Goal: Task Accomplishment & Management: Complete application form

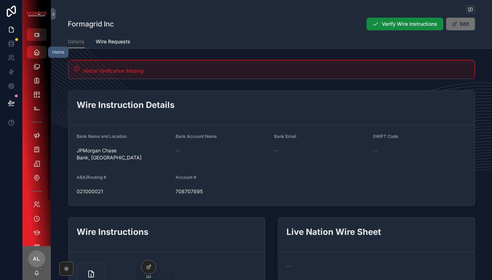
click at [35, 52] on icon "scrollable content" at bounding box center [36, 52] width 7 height 7
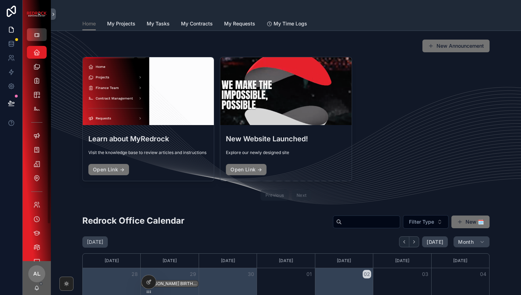
click at [38, 35] on icon "scrollable content" at bounding box center [37, 35] width 6 height 6
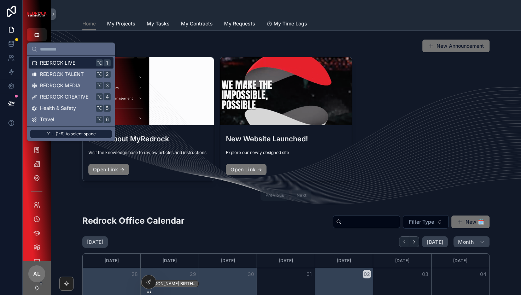
click at [59, 63] on span "REDROCK LIVE" at bounding box center [57, 62] width 35 height 7
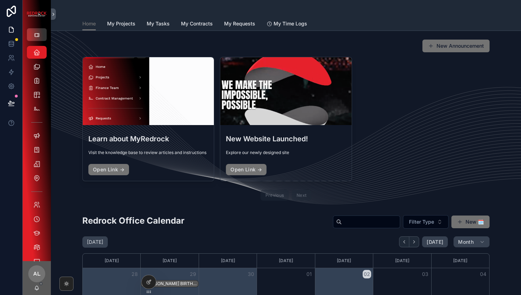
click at [35, 35] on icon "scrollable content" at bounding box center [37, 35] width 6 height 6
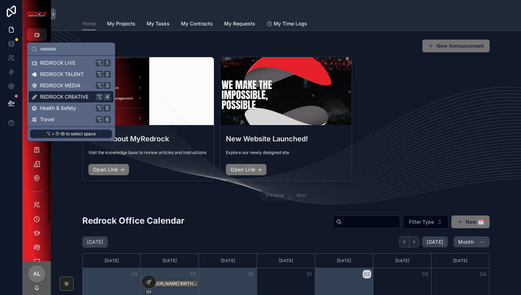
click at [55, 97] on span "REDROCK CREATIVE" at bounding box center [64, 96] width 48 height 7
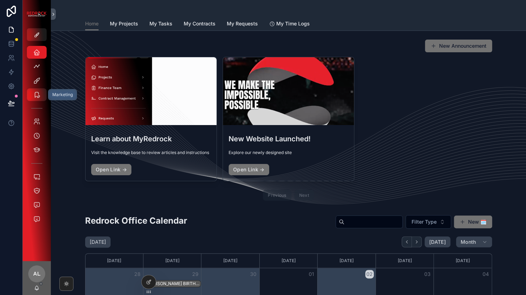
click at [37, 98] on icon "scrollable content" at bounding box center [36, 94] width 7 height 7
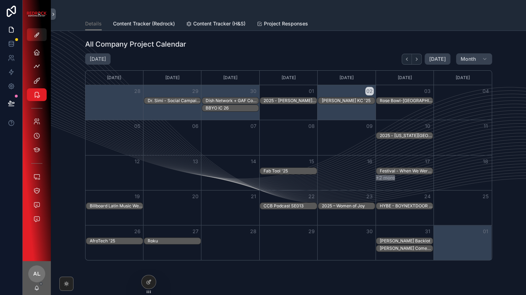
click at [280, 99] on div "2025 - [PERSON_NAME][GEOGRAPHIC_DATA]" at bounding box center [289, 101] width 53 height 6
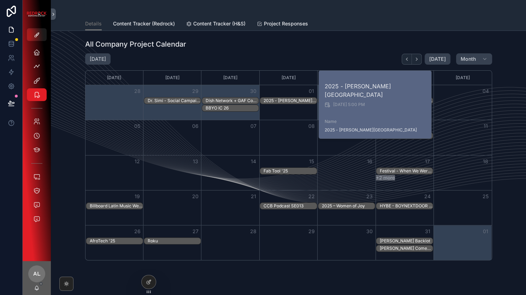
click at [280, 99] on div "2025 - [PERSON_NAME][GEOGRAPHIC_DATA]" at bounding box center [289, 101] width 53 height 6
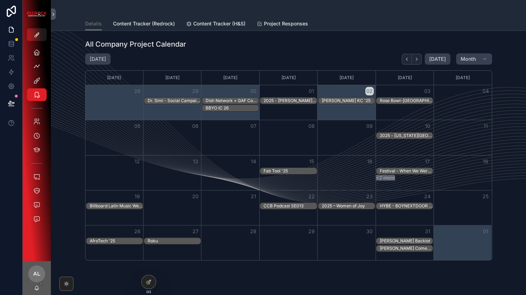
click at [280, 99] on div "2025 - [PERSON_NAME][GEOGRAPHIC_DATA]" at bounding box center [289, 101] width 53 height 6
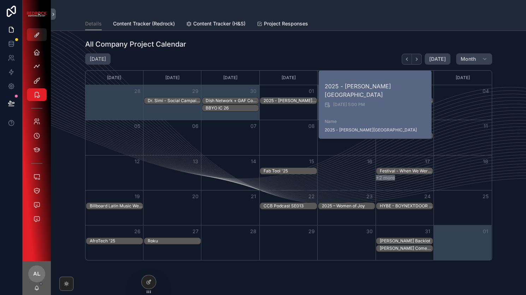
click at [315, 60] on div "October 2025 Today Month" at bounding box center [288, 58] width 407 height 11
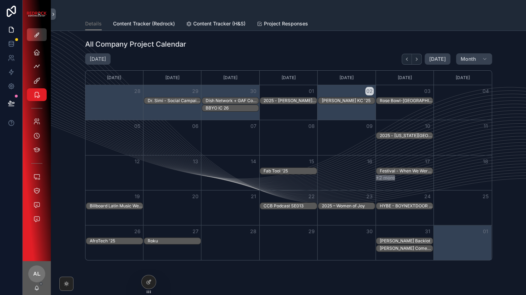
click at [37, 37] on span "scrollable content" at bounding box center [37, 35] width 6 height 6
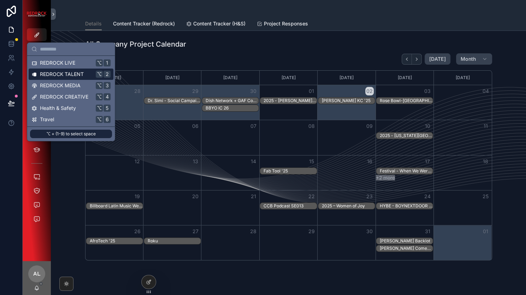
click at [55, 73] on span "REDROCK TALENT" at bounding box center [62, 74] width 44 height 7
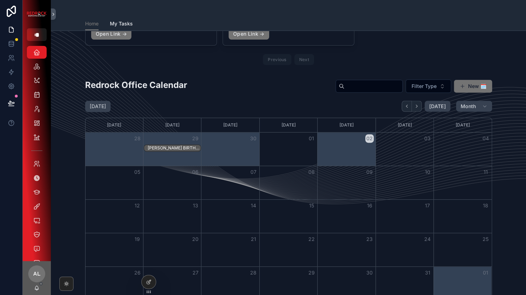
scroll to position [132, 0]
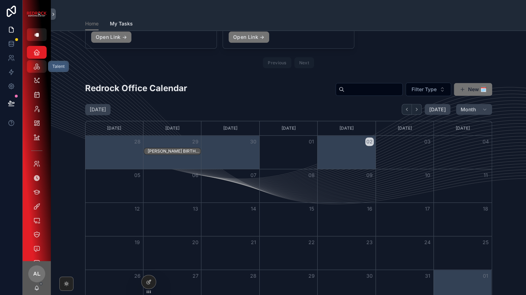
click at [35, 70] on span "scrollable content" at bounding box center [36, 66] width 7 height 7
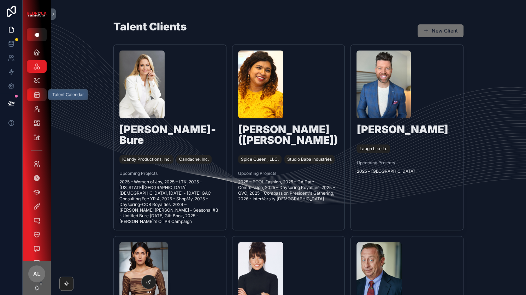
click at [38, 96] on icon "scrollable content" at bounding box center [36, 94] width 7 height 7
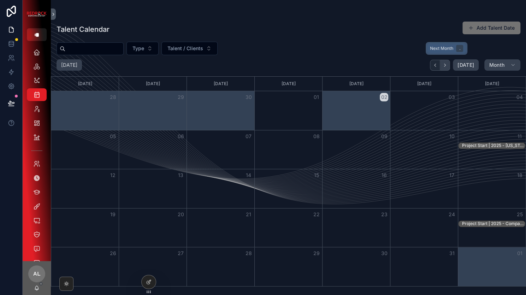
click at [447, 66] on icon "Next" at bounding box center [444, 65] width 5 height 5
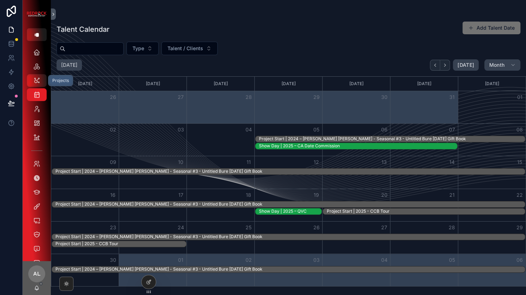
click at [37, 78] on icon "scrollable content" at bounding box center [36, 80] width 7 height 7
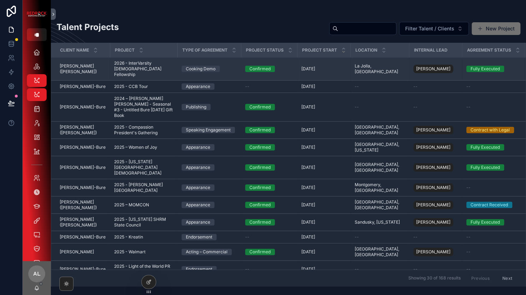
click at [78, 64] on span "Aarti Sequeira (McNamara)" at bounding box center [83, 68] width 46 height 11
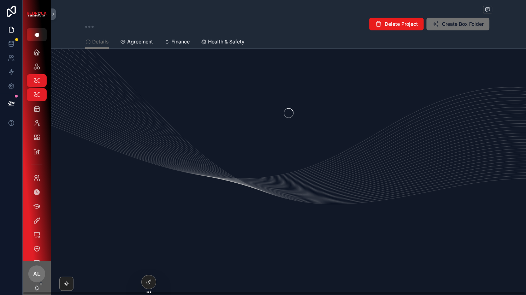
click at [78, 64] on div "scrollable content" at bounding box center [288, 113] width 475 height 112
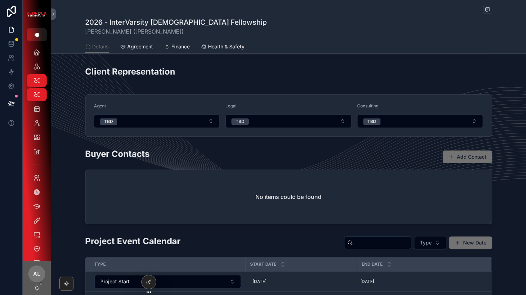
scroll to position [156, 0]
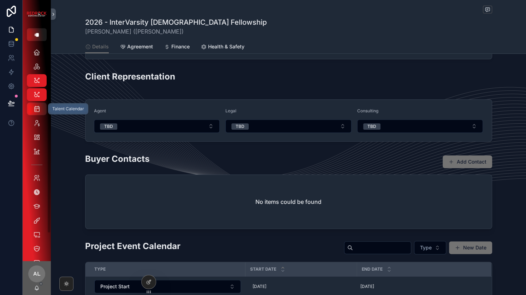
click at [39, 109] on icon "scrollable content" at bounding box center [36, 108] width 7 height 7
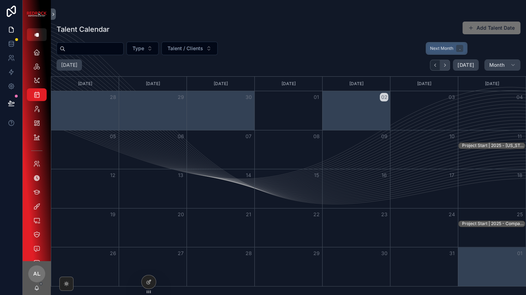
click at [447, 64] on icon "Next" at bounding box center [444, 65] width 5 height 5
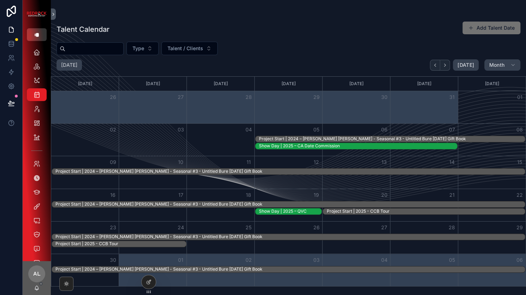
click at [37, 37] on icon "scrollable content" at bounding box center [37, 35] width 6 height 6
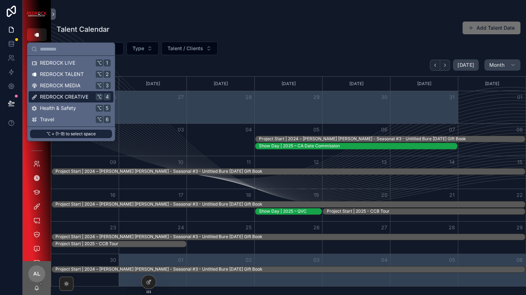
click at [41, 95] on span "REDROCK CREATIVE" at bounding box center [64, 96] width 48 height 7
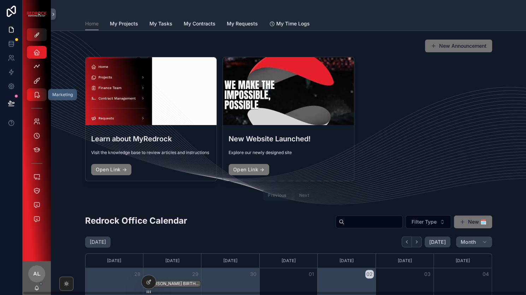
click at [36, 95] on icon "scrollable content" at bounding box center [36, 94] width 7 height 7
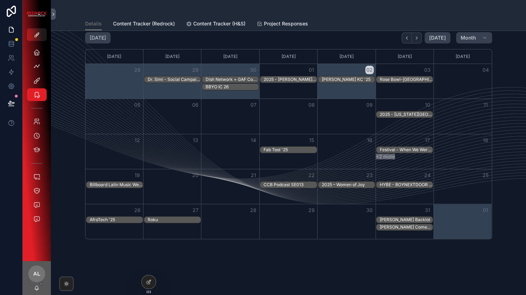
scroll to position [8, 0]
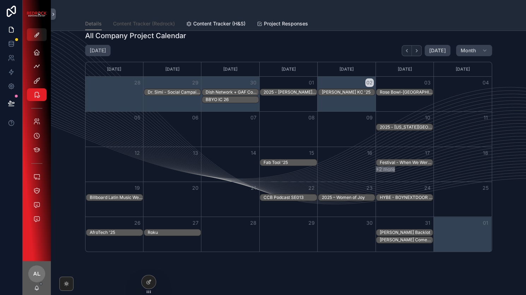
click at [165, 25] on span "Content Tracker (Redrock)" at bounding box center [144, 23] width 62 height 7
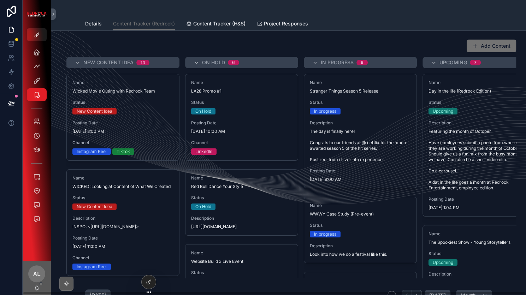
click at [64, 280] on icon "scrollable content" at bounding box center [67, 284] width 6 height 6
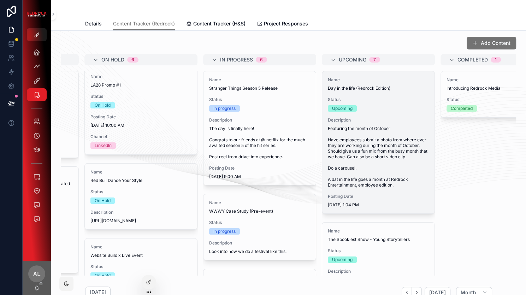
scroll to position [2, 0]
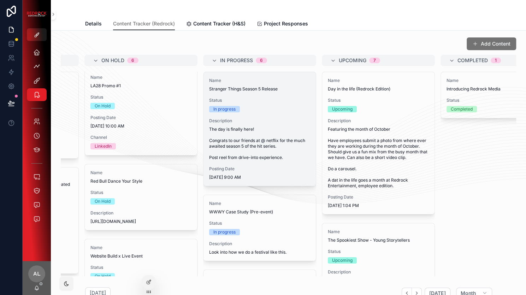
click at [247, 141] on span "The day is finally here! Congrats to our friends at @ netflix for the much awai…" at bounding box center [259, 143] width 101 height 34
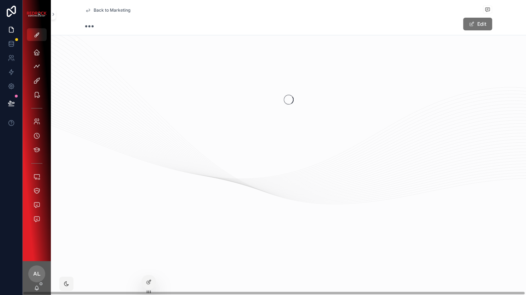
click at [247, 141] on div "scrollable content" at bounding box center [288, 100] width 475 height 112
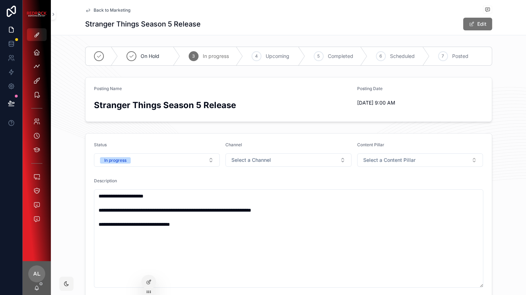
click at [375, 159] on span "Select a Content Pillar" at bounding box center [389, 159] width 52 height 7
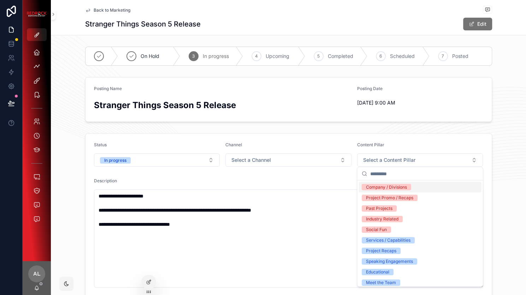
scroll to position [28, 0]
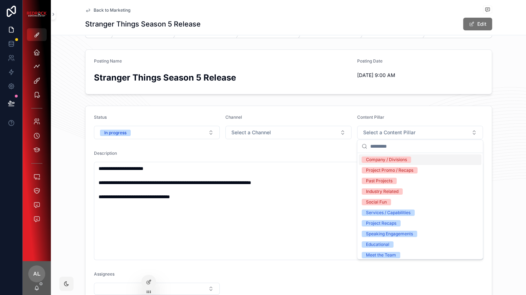
click at [405, 109] on form "**********" at bounding box center [288, 295] width 406 height 378
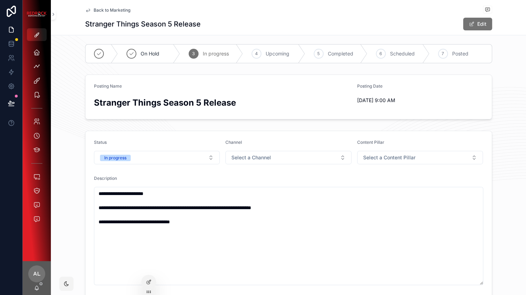
scroll to position [0, 0]
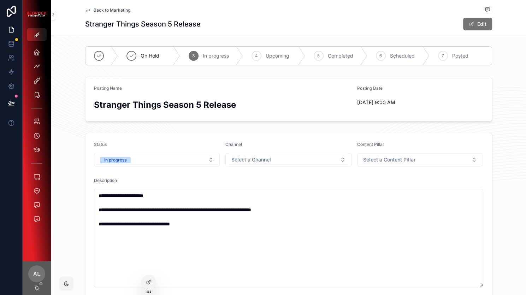
click at [393, 164] on button "Select a Content Pillar" at bounding box center [420, 159] width 126 height 13
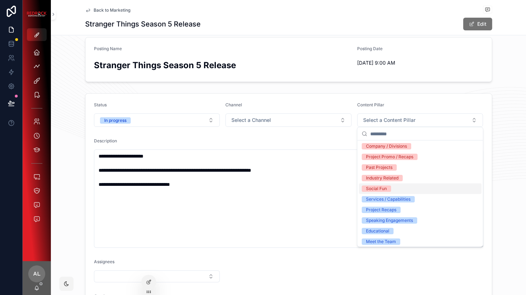
scroll to position [1, 0]
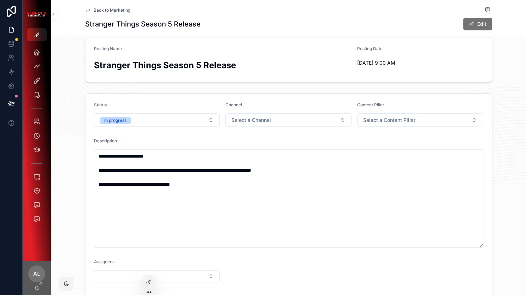
click at [395, 102] on div "Content Pillar" at bounding box center [420, 106] width 126 height 8
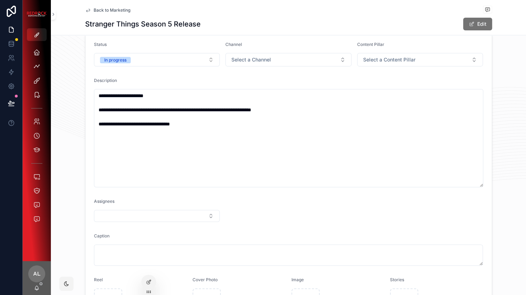
scroll to position [101, 0]
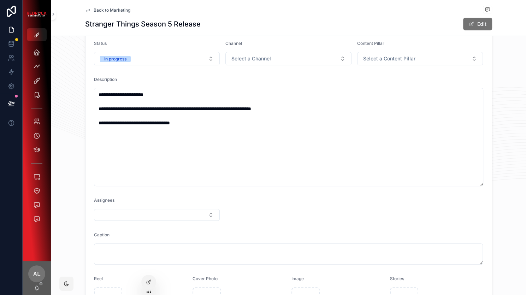
click at [122, 10] on span "Back to Marketing" at bounding box center [112, 10] width 37 height 6
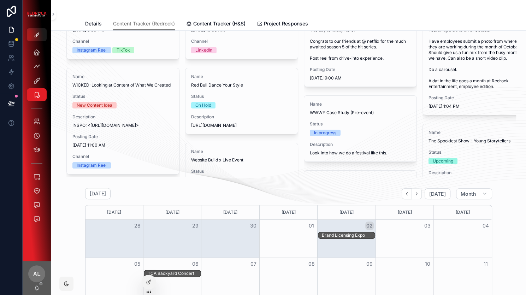
click at [112, 9] on div "scrollable content" at bounding box center [288, 8] width 407 height 17
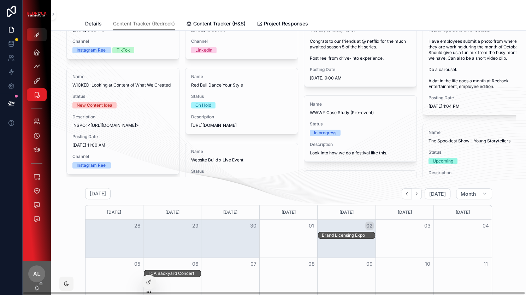
drag, startPoint x: 90, startPoint y: 9, endPoint x: 181, endPoint y: 126, distance: 148.3
click at [90, 8] on div "scrollable content" at bounding box center [288, 8] width 407 height 17
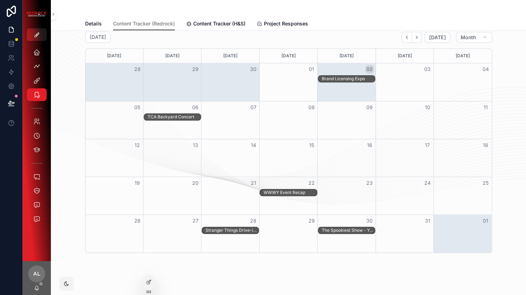
scroll to position [253, 0]
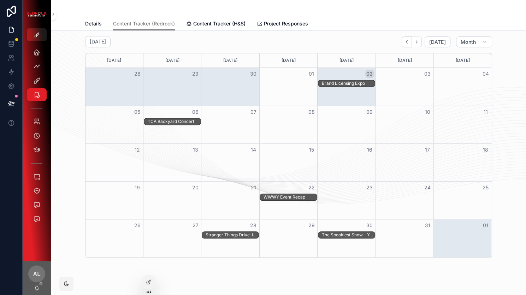
click at [355, 84] on div "Brand Licensing Expo" at bounding box center [348, 84] width 53 height 6
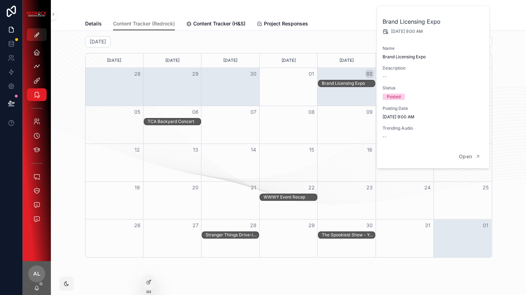
click at [492, 193] on div "October 2025 Today Month Sunday Monday Tuesday Wednesday Thursday Friday Saturd…" at bounding box center [289, 146] width 464 height 227
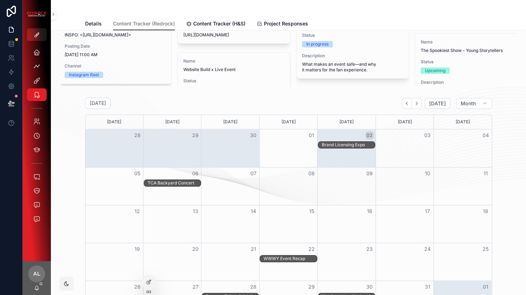
scroll to position [197, 0]
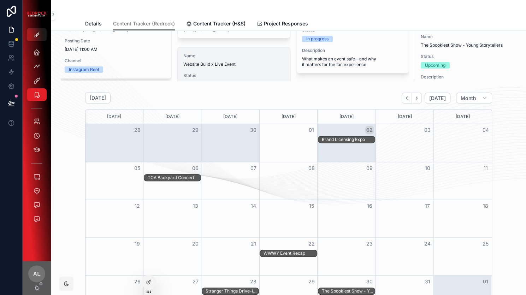
click at [272, 50] on link "Name Website Build x Live Event Status On Hold Description Idea is to say that …" at bounding box center [233, 134] width 113 height 174
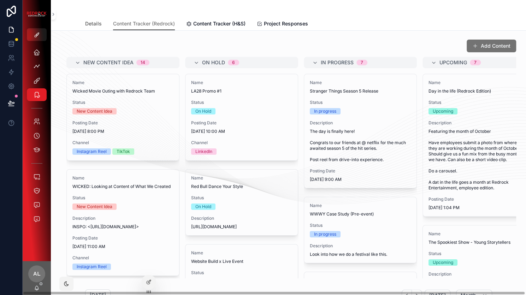
click at [90, 22] on span "Details" at bounding box center [93, 23] width 17 height 7
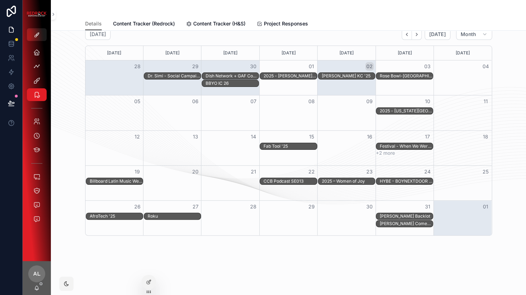
scroll to position [25, 0]
click at [276, 23] on span "Project Responses" at bounding box center [286, 23] width 44 height 7
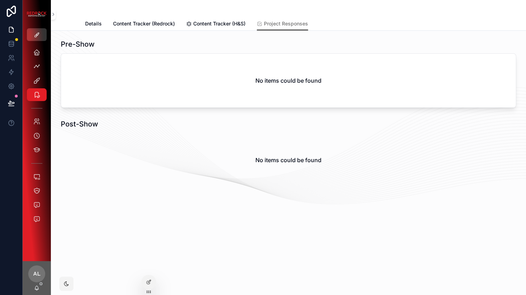
click at [35, 36] on icon "scrollable content" at bounding box center [37, 35] width 6 height 6
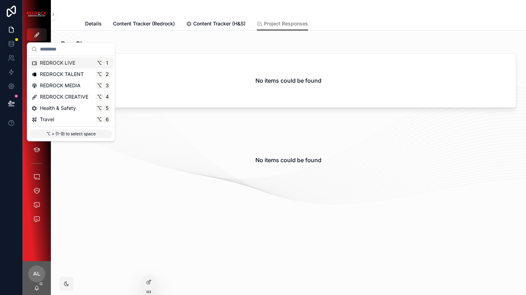
click at [54, 66] on span "REDROCK LIVE" at bounding box center [57, 62] width 35 height 7
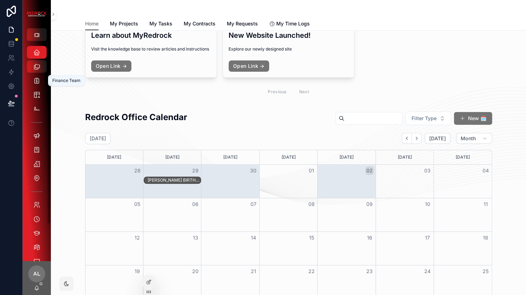
scroll to position [108, 0]
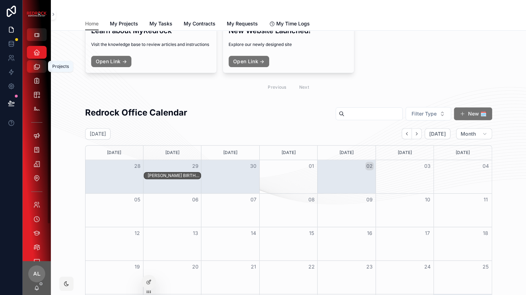
click at [34, 66] on icon "scrollable content" at bounding box center [36, 66] width 7 height 7
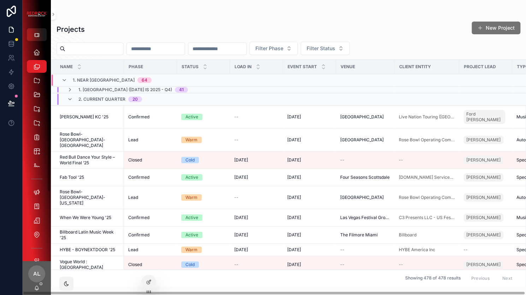
click at [92, 51] on input "scrollable content" at bounding box center [94, 49] width 58 height 10
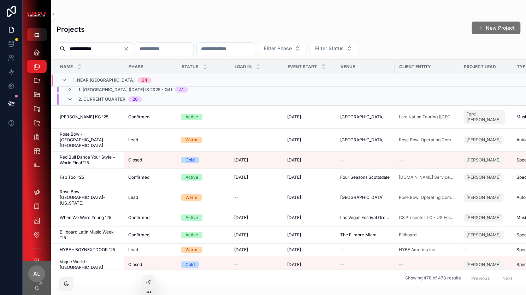
type input "**********"
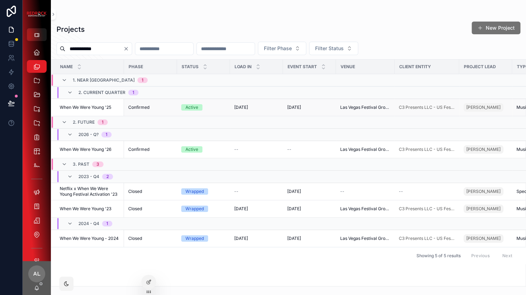
click at [90, 107] on span "When We Were Young '25" at bounding box center [86, 108] width 52 height 6
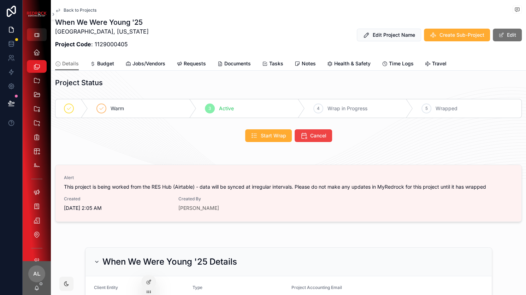
scroll to position [5, 0]
click at [147, 264] on icon at bounding box center [149, 267] width 6 height 6
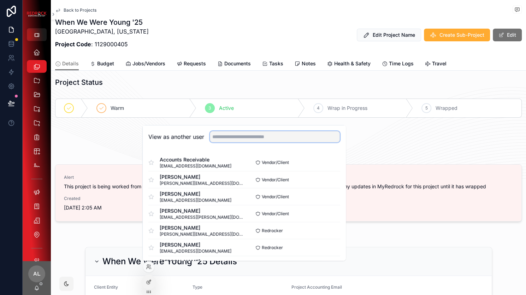
click at [230, 135] on input "text" at bounding box center [275, 136] width 130 height 11
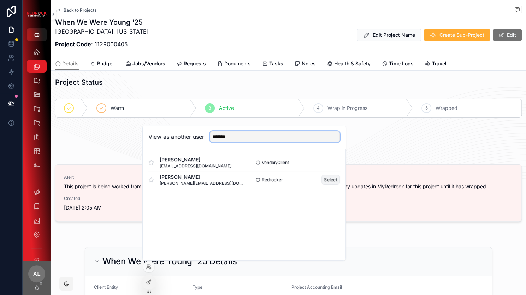
type input "*******"
click at [330, 179] on button "Select" at bounding box center [330, 179] width 18 height 10
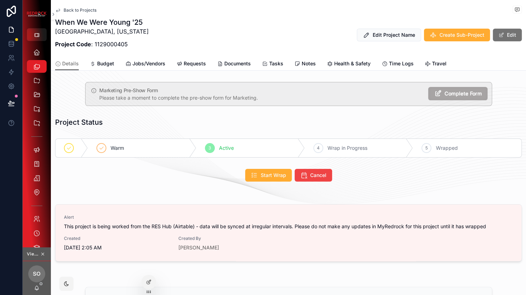
click at [440, 97] on button "Complete Form" at bounding box center [457, 93] width 59 height 13
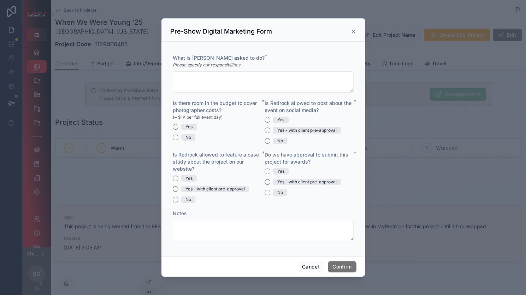
click at [350, 34] on icon at bounding box center [353, 32] width 6 height 6
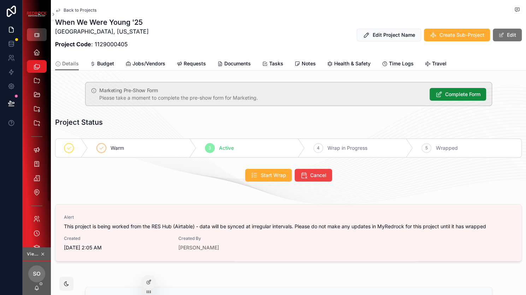
click at [39, 34] on icon "scrollable content" at bounding box center [37, 35] width 6 height 6
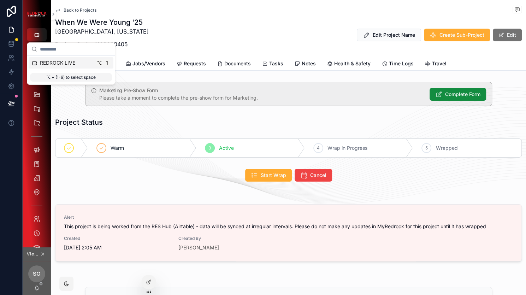
click at [90, 114] on div "Project Status" at bounding box center [110, 122] width 119 height 16
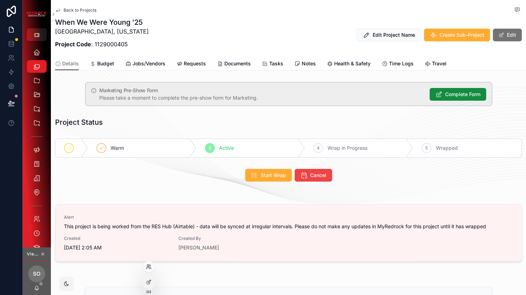
click at [148, 268] on icon at bounding box center [149, 267] width 6 height 6
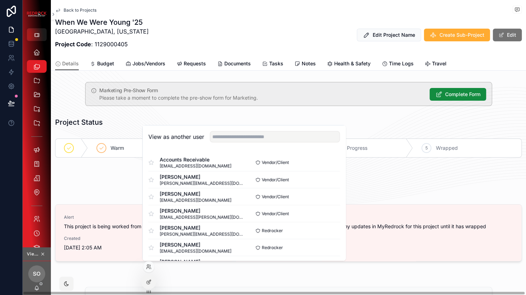
click at [36, 276] on span "SO" at bounding box center [37, 274] width 8 height 8
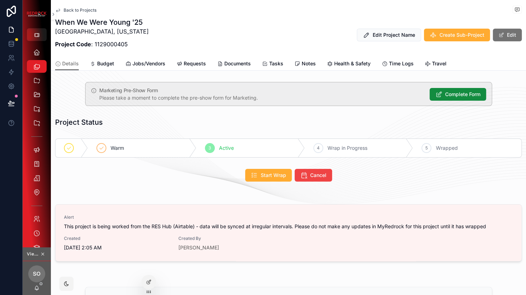
click at [43, 253] on icon "scrollable content" at bounding box center [42, 253] width 5 height 5
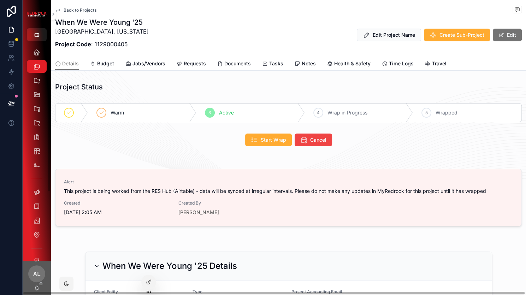
click at [34, 26] on div "scrollable content" at bounding box center [37, 14] width 28 height 28
click at [35, 34] on icon "scrollable content" at bounding box center [37, 35] width 6 height 6
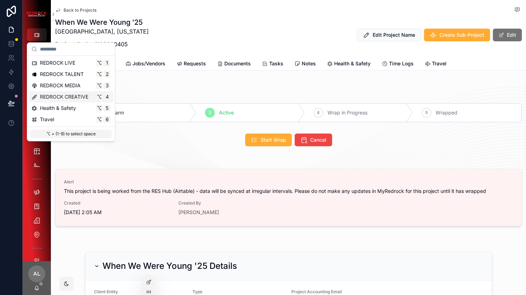
click at [55, 95] on span "REDROCK CREATIVE" at bounding box center [64, 96] width 48 height 7
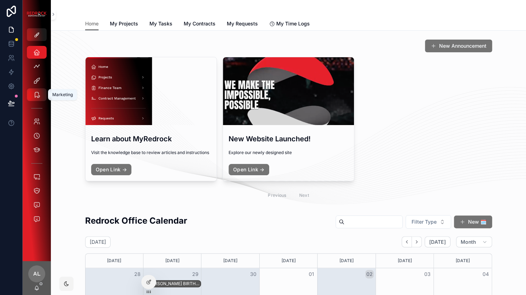
click at [36, 97] on icon "scrollable content" at bounding box center [36, 94] width 7 height 7
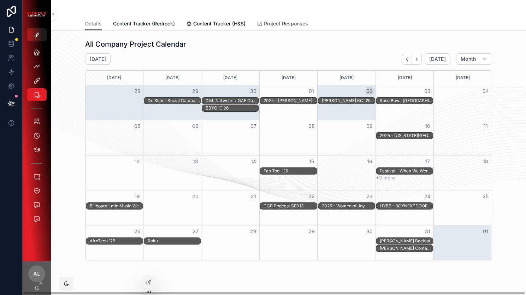
click at [281, 26] on span "Project Responses" at bounding box center [286, 23] width 44 height 7
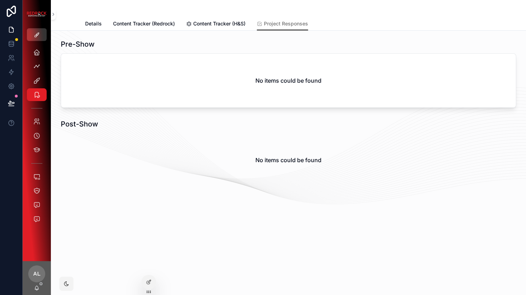
click at [37, 35] on icon "scrollable content" at bounding box center [37, 35] width 6 height 6
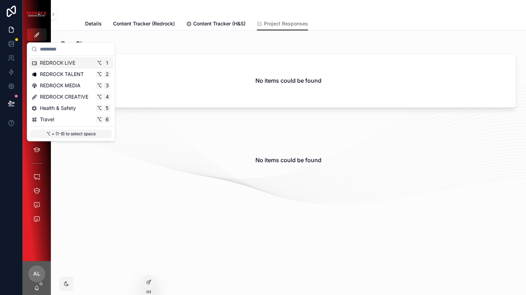
click at [55, 65] on span "REDROCK LIVE" at bounding box center [57, 62] width 35 height 7
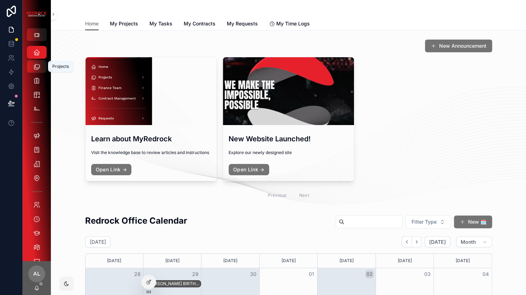
click at [39, 68] on icon "scrollable content" at bounding box center [36, 66] width 7 height 7
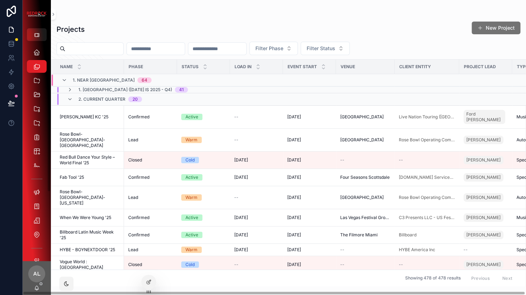
click at [111, 50] on input "scrollable content" at bounding box center [94, 49] width 58 height 10
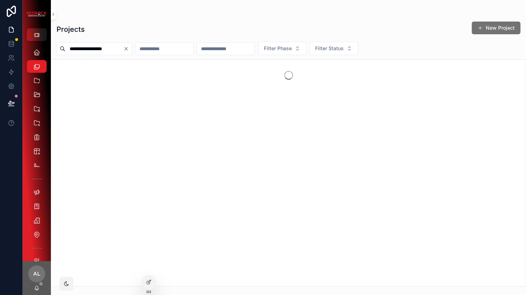
type input "**********"
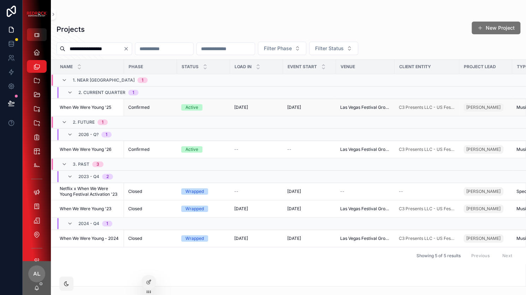
click at [72, 108] on span "When We Were Young '25" at bounding box center [86, 108] width 52 height 6
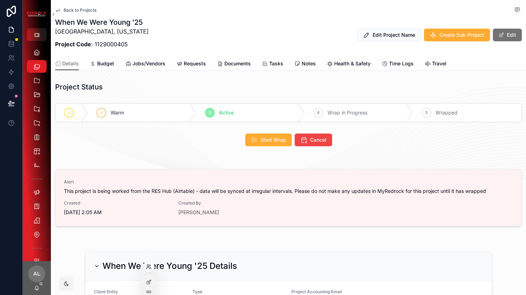
click at [150, 267] on icon at bounding box center [149, 267] width 6 height 6
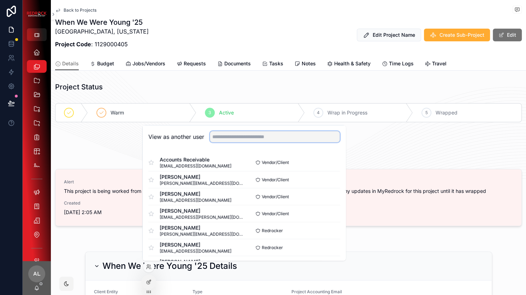
click at [232, 134] on input "text" at bounding box center [275, 136] width 130 height 11
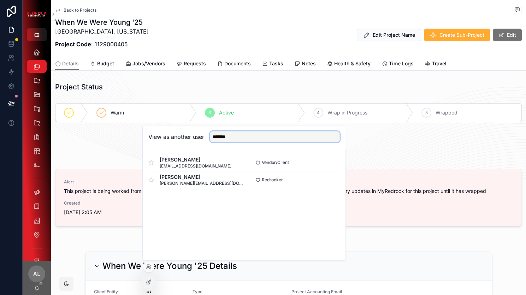
type input "*******"
drag, startPoint x: 221, startPoint y: 148, endPoint x: 302, endPoint y: 179, distance: 86.2
click at [302, 179] on div "Redrocker Select" at bounding box center [292, 179] width 96 height 10
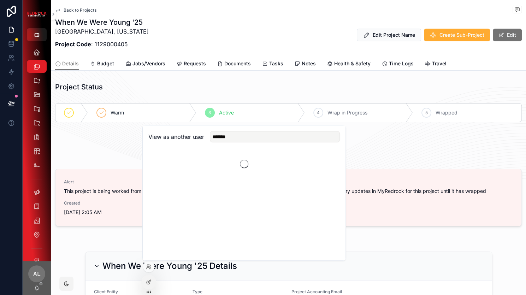
click at [328, 181] on div "View as another user *******" at bounding box center [243, 193] width 203 height 136
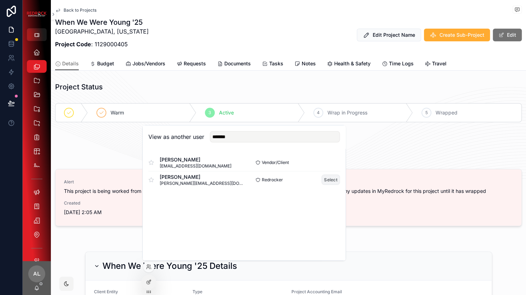
click at [325, 182] on button "Select" at bounding box center [330, 179] width 18 height 10
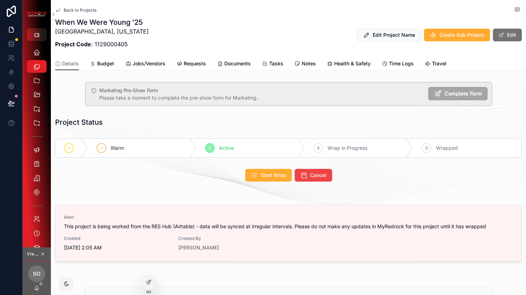
click at [451, 96] on span "Complete Form" at bounding box center [462, 93] width 37 height 7
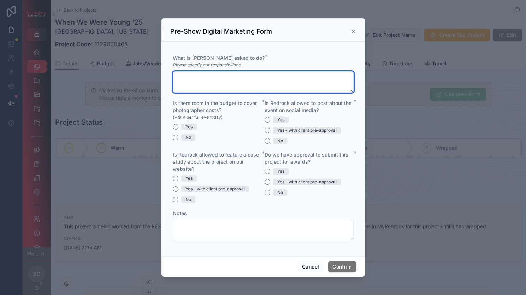
click at [229, 90] on textarea at bounding box center [263, 81] width 181 height 21
type textarea "**********"
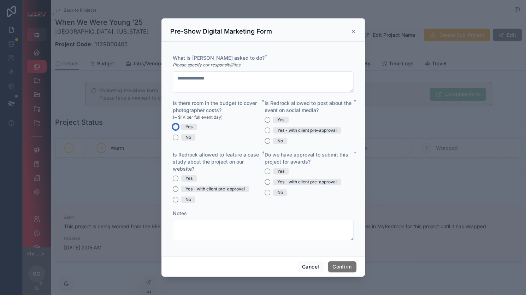
click at [176, 128] on button "Yes" at bounding box center [176, 127] width 6 height 6
click at [275, 141] on span "No" at bounding box center [280, 141] width 14 height 6
click at [270, 141] on button "No" at bounding box center [268, 141] width 6 height 6
click at [176, 176] on button "Yes" at bounding box center [176, 179] width 6 height 6
click at [271, 184] on div "Yes - with client pre-approval" at bounding box center [309, 182] width 89 height 6
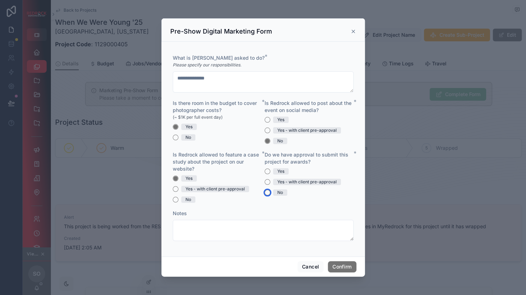
click at [269, 193] on button "No" at bounding box center [268, 193] width 6 height 6
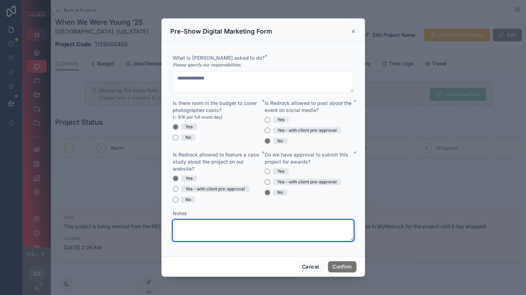
click at [263, 229] on textarea at bounding box center [263, 230] width 181 height 21
type textarea "**********"
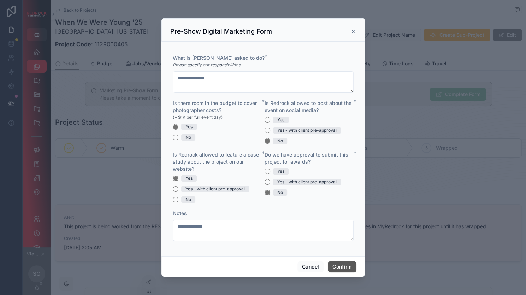
click at [347, 267] on button "Confirm" at bounding box center [342, 266] width 28 height 11
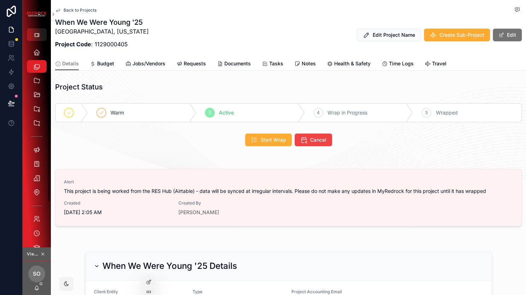
click at [44, 254] on icon "scrollable content" at bounding box center [42, 253] width 5 height 5
click at [35, 34] on icon "scrollable content" at bounding box center [37, 35] width 6 height 6
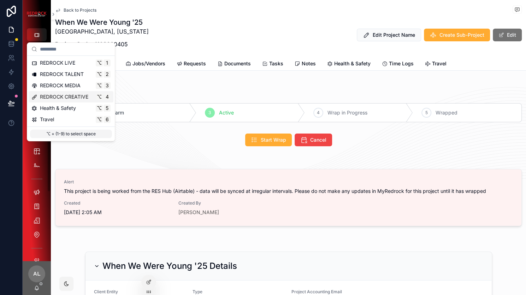
click at [55, 96] on span "REDROCK CREATIVE" at bounding box center [64, 96] width 48 height 7
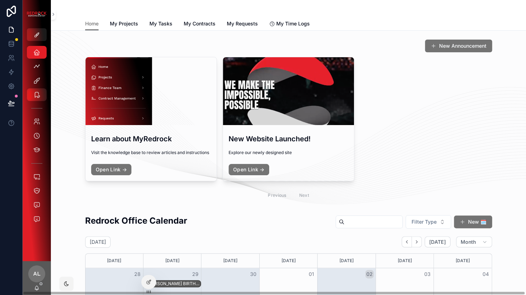
click at [35, 92] on icon "scrollable content" at bounding box center [36, 94] width 7 height 7
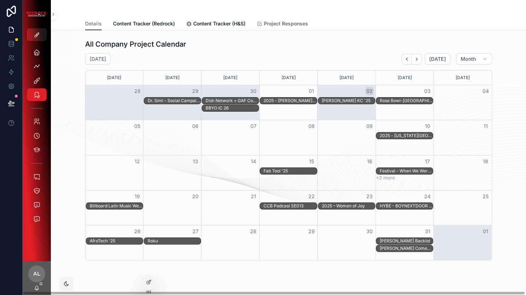
click at [280, 25] on span "Project Responses" at bounding box center [286, 23] width 44 height 7
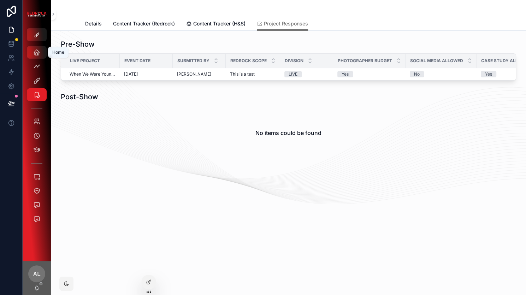
click at [36, 54] on icon "scrollable content" at bounding box center [36, 52] width 7 height 7
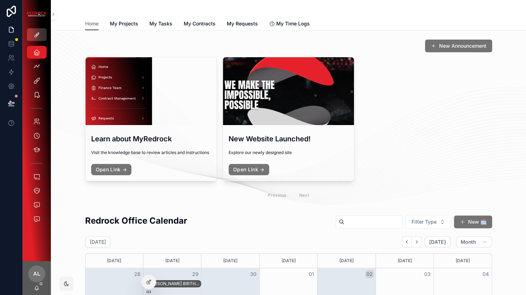
click at [35, 36] on icon "scrollable content" at bounding box center [37, 35] width 6 height 6
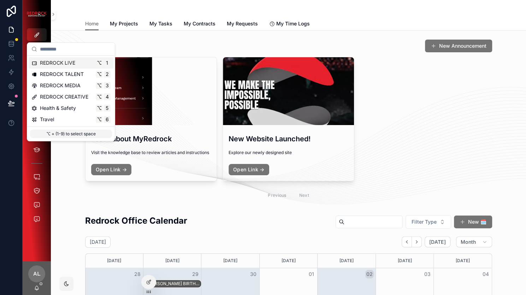
click at [49, 65] on span "REDROCK LIVE" at bounding box center [57, 62] width 35 height 7
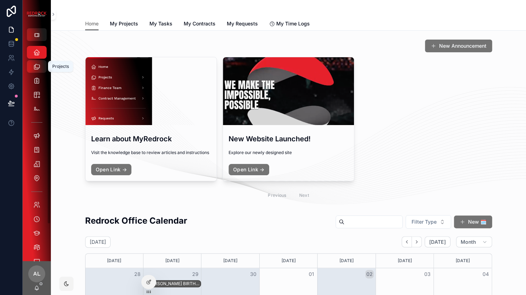
click at [36, 67] on icon "scrollable content" at bounding box center [36, 66] width 7 height 7
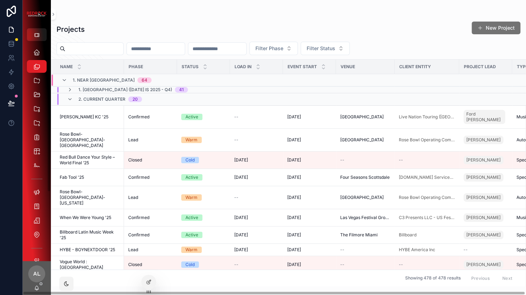
click at [85, 48] on input "scrollable content" at bounding box center [94, 49] width 58 height 10
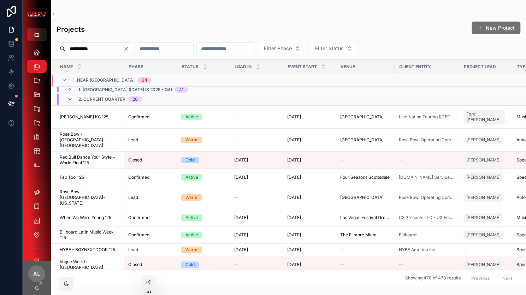
type input "**********"
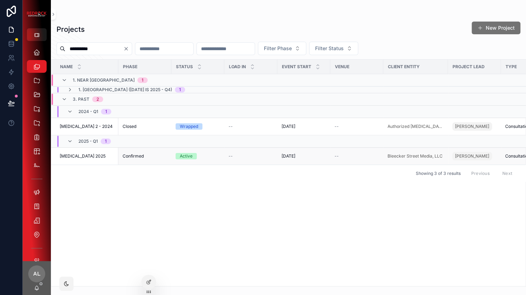
click at [101, 155] on div "Spinal Tap 2025 Spinal Tap 2025" at bounding box center [87, 156] width 54 height 6
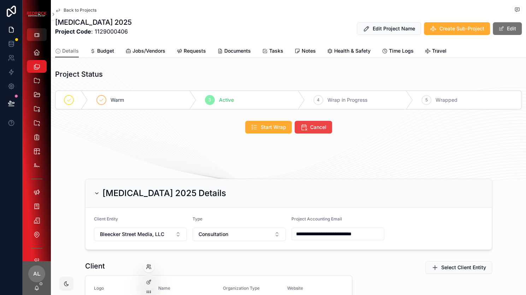
click at [148, 267] on icon at bounding box center [149, 267] width 6 height 6
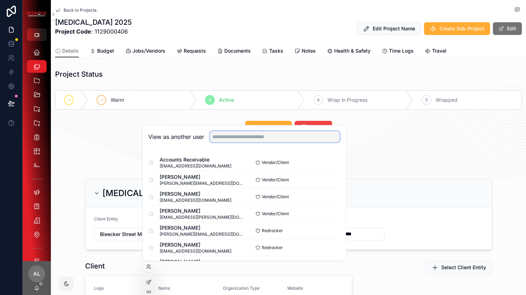
click at [237, 134] on input "text" at bounding box center [275, 136] width 130 height 11
type input "*******"
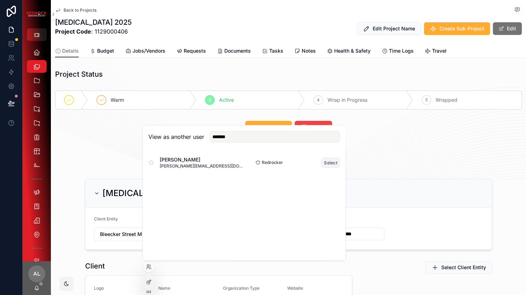
click at [326, 162] on button "Select" at bounding box center [330, 163] width 18 height 10
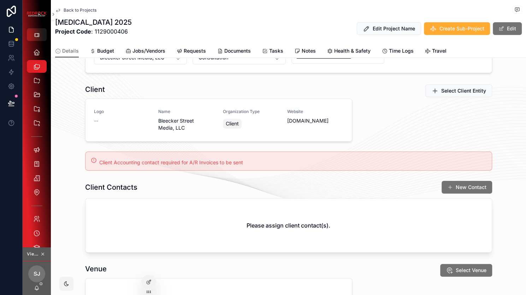
scroll to position [138, 0]
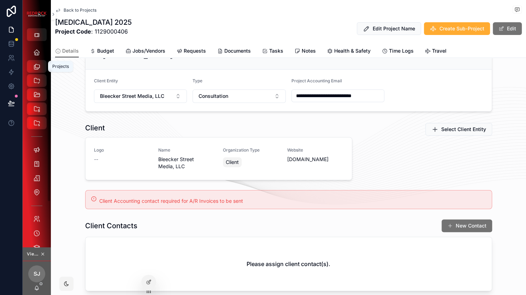
click at [35, 66] on icon "scrollable content" at bounding box center [36, 66] width 7 height 7
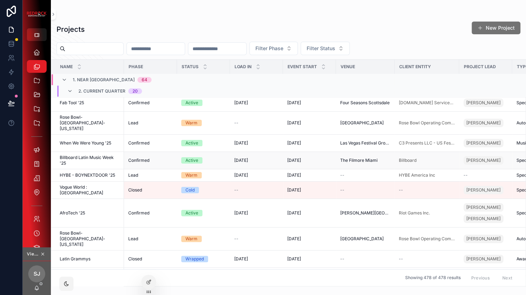
scroll to position [75, 0]
click at [45, 255] on icon "scrollable content" at bounding box center [42, 253] width 5 height 5
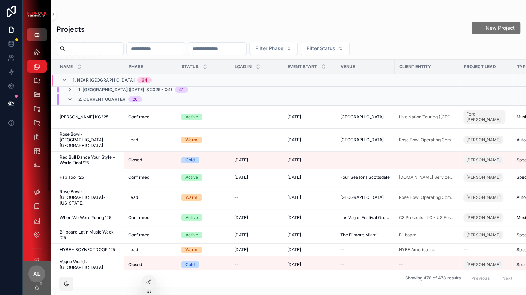
click at [38, 35] on icon "scrollable content" at bounding box center [37, 35] width 6 height 6
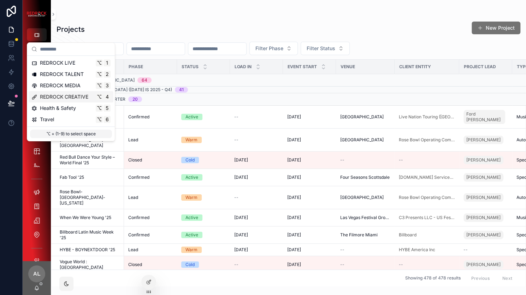
click at [59, 95] on span "REDROCK CREATIVE" at bounding box center [64, 96] width 48 height 7
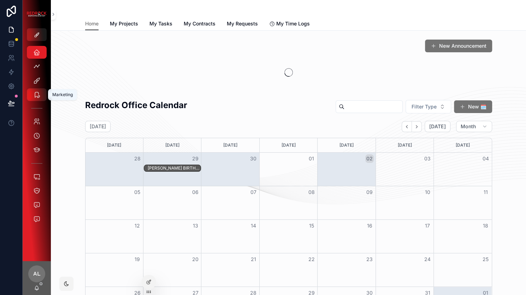
click at [40, 96] on icon "scrollable content" at bounding box center [36, 94] width 7 height 7
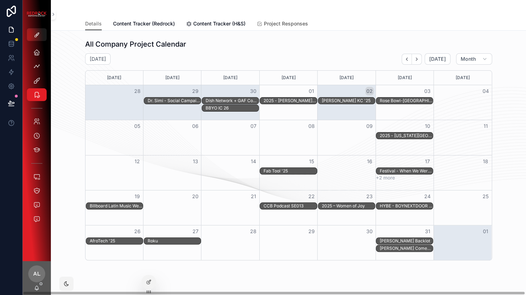
click at [278, 25] on span "Project Responses" at bounding box center [286, 23] width 44 height 7
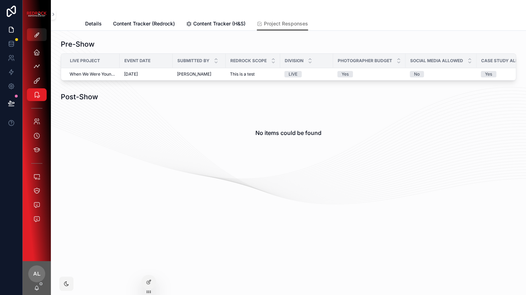
click at [214, 115] on div "No items could be found" at bounding box center [288, 133] width 455 height 54
click at [148, 281] on icon at bounding box center [149, 281] width 3 height 3
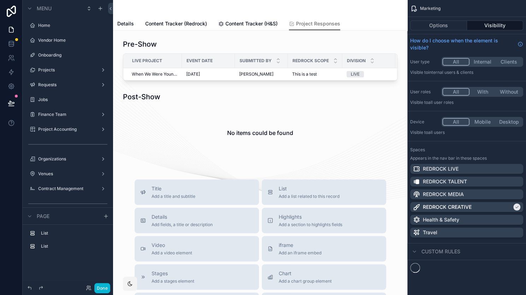
scroll to position [364, 0]
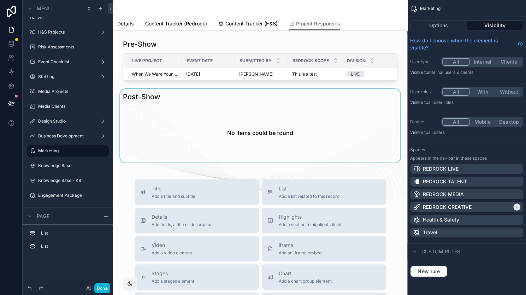
click at [168, 115] on div "scrollable content" at bounding box center [260, 125] width 283 height 73
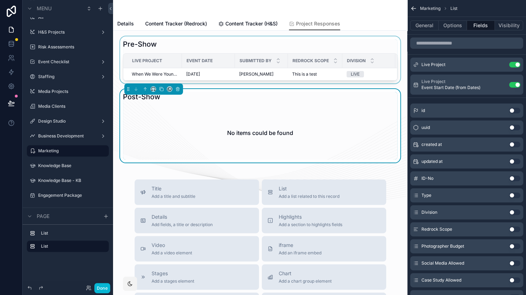
click at [165, 61] on div "Live Project" at bounding box center [153, 60] width 58 height 11
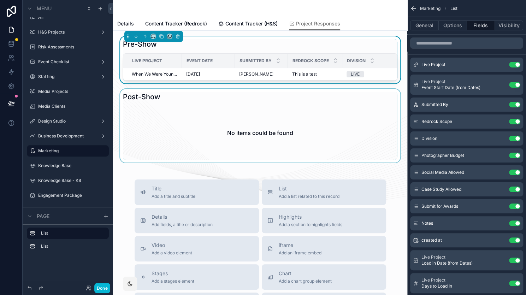
click at [181, 115] on div "scrollable content" at bounding box center [260, 125] width 283 height 73
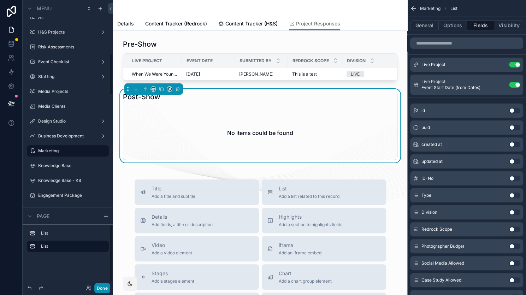
click at [106, 285] on button "Done" at bounding box center [102, 288] width 16 height 10
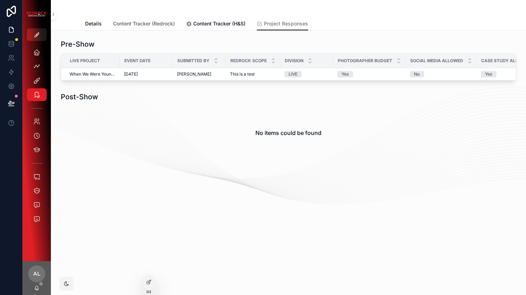
click at [135, 25] on span "Content Tracker (Redrock)" at bounding box center [144, 23] width 62 height 7
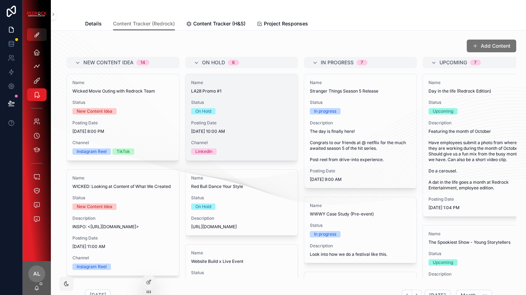
click at [245, 129] on span "[DATE] 10:00 AM" at bounding box center [241, 132] width 101 height 6
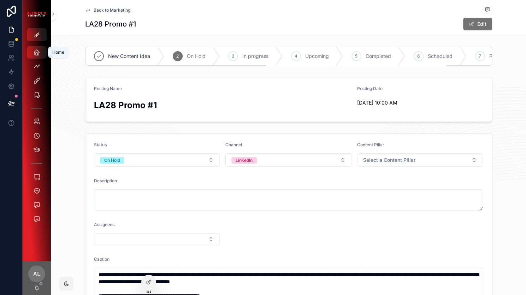
click at [35, 52] on icon "scrollable content" at bounding box center [36, 52] width 7 height 7
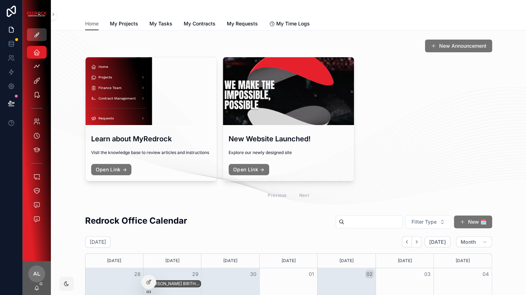
click at [41, 35] on button "scrollable content" at bounding box center [37, 34] width 20 height 13
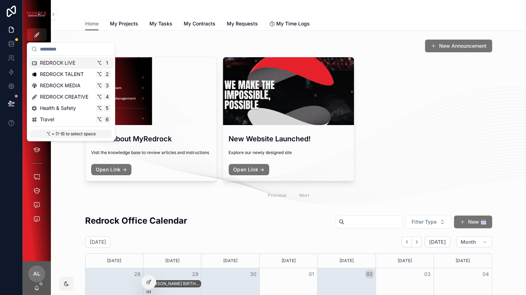
click at [52, 65] on span "REDROCK LIVE" at bounding box center [57, 62] width 35 height 7
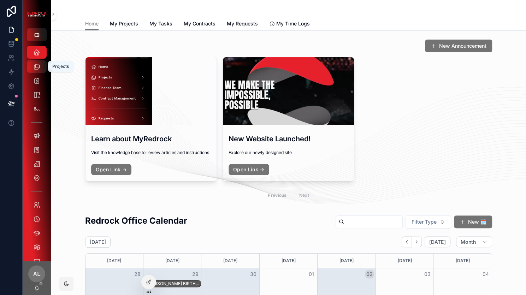
click at [35, 66] on icon "scrollable content" at bounding box center [36, 66] width 7 height 7
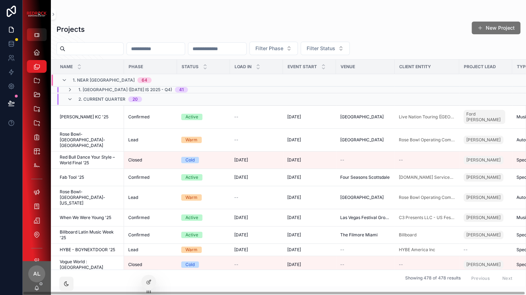
click at [114, 51] on input "scrollable content" at bounding box center [94, 49] width 58 height 10
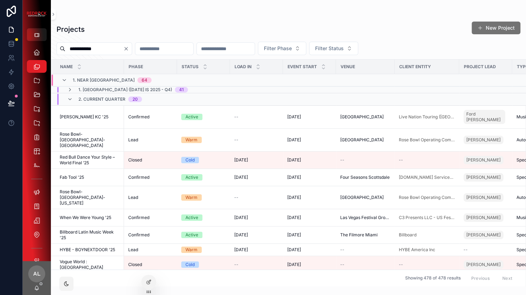
type input "**********"
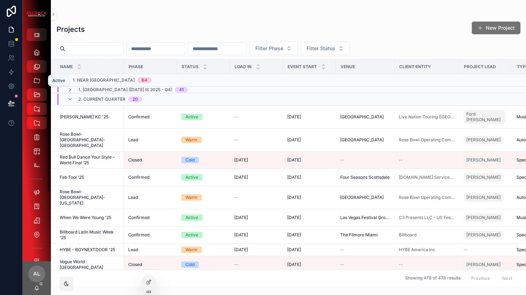
click at [36, 81] on icon "scrollable content" at bounding box center [36, 80] width 7 height 7
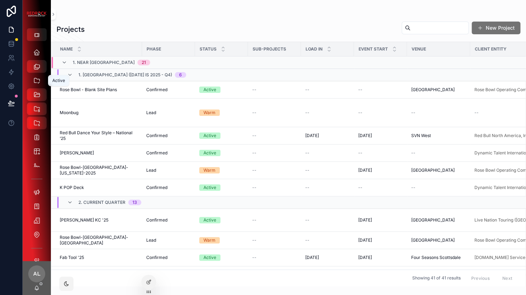
click at [35, 80] on icon "scrollable content" at bounding box center [36, 80] width 7 height 7
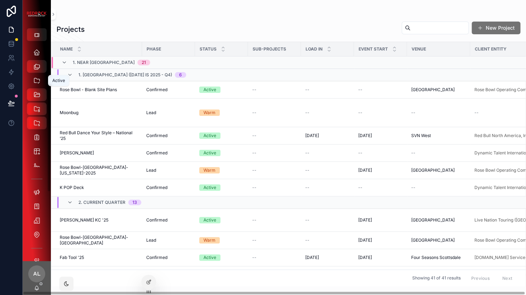
click at [37, 84] on icon "scrollable content" at bounding box center [36, 80] width 7 height 7
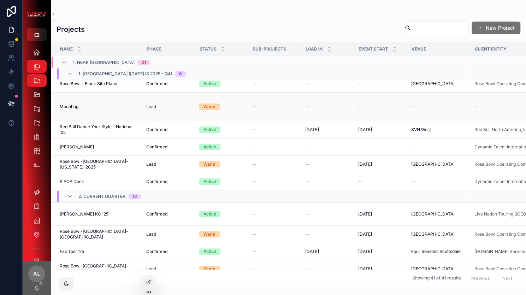
scroll to position [6, 0]
click at [147, 282] on icon at bounding box center [149, 282] width 6 height 6
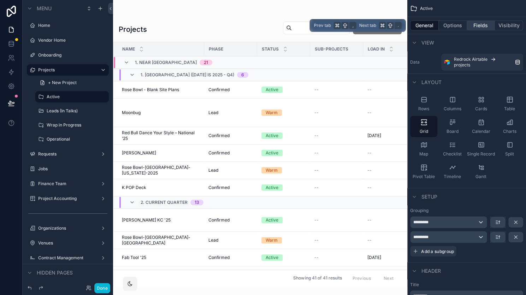
click at [485, 26] on button "Fields" at bounding box center [481, 25] width 28 height 10
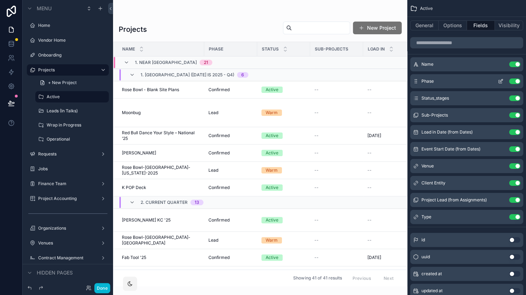
click at [516, 82] on button "Use setting" at bounding box center [514, 81] width 11 height 6
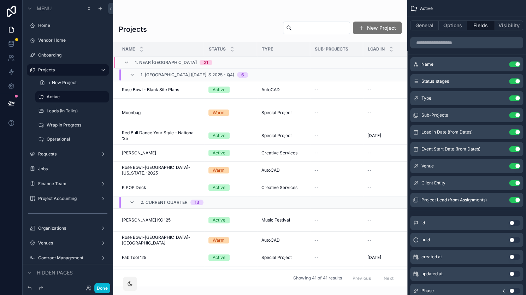
scroll to position [0, 0]
click at [101, 287] on button "Done" at bounding box center [102, 288] width 16 height 10
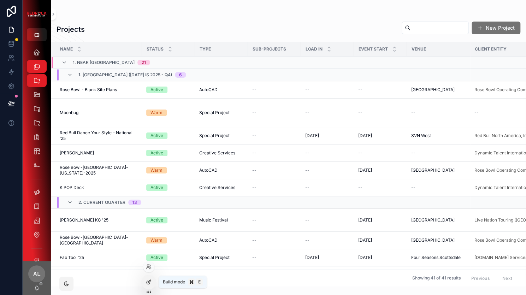
click at [148, 283] on icon at bounding box center [149, 281] width 3 height 3
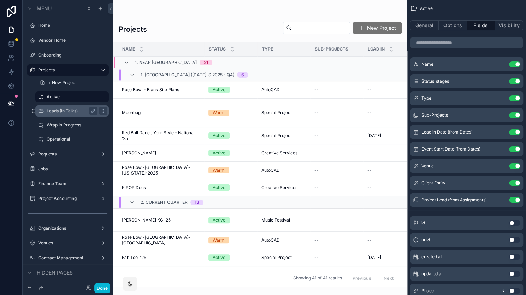
click at [68, 114] on div "Leads (In Talks)" at bounding box center [72, 111] width 51 height 8
click at [68, 111] on label "Leads (In Talks)" at bounding box center [71, 111] width 48 height 6
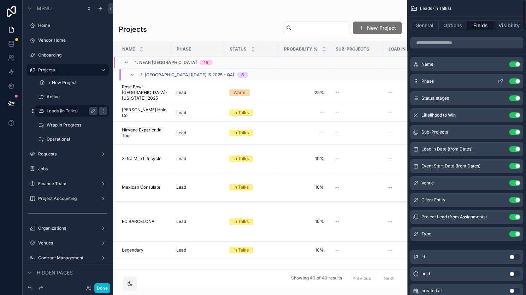
click at [514, 79] on button "Use setting" at bounding box center [514, 81] width 11 height 6
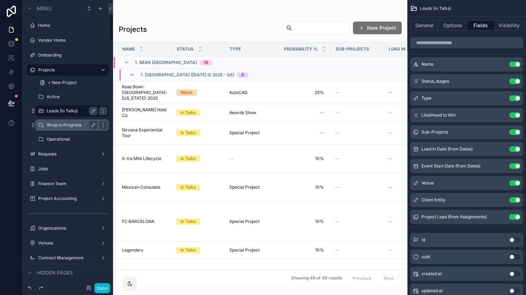
click at [72, 126] on label "Wrap in Progress" at bounding box center [71, 125] width 48 height 6
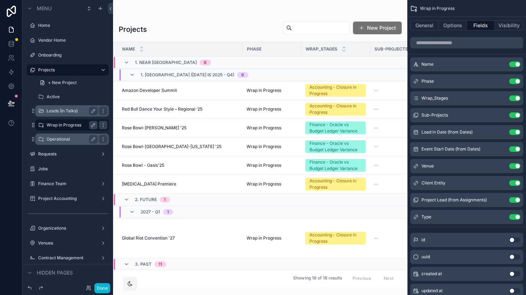
click at [66, 140] on label "Operational" at bounding box center [71, 139] width 48 height 6
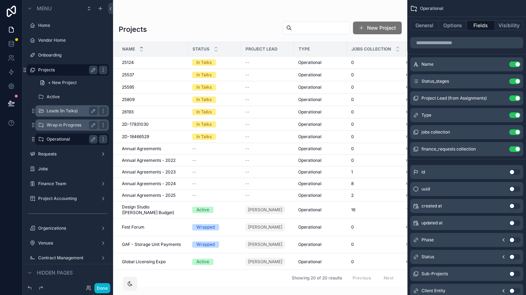
click at [68, 72] on label "Projects" at bounding box center [66, 70] width 57 height 6
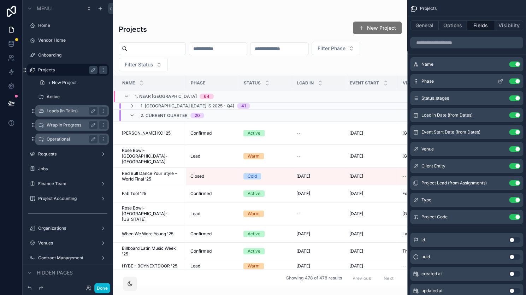
click at [515, 82] on button "Use setting" at bounding box center [514, 81] width 11 height 6
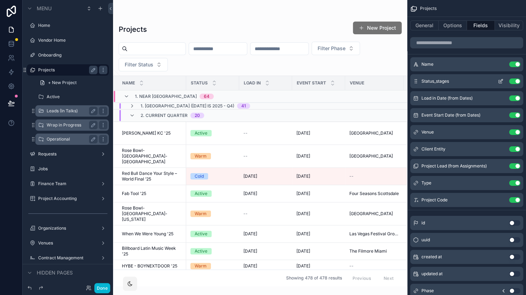
click at [515, 80] on button "Use setting" at bounding box center [514, 81] width 11 height 6
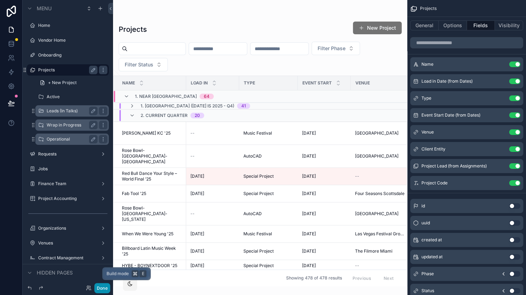
click at [103, 289] on button "Done" at bounding box center [102, 288] width 16 height 10
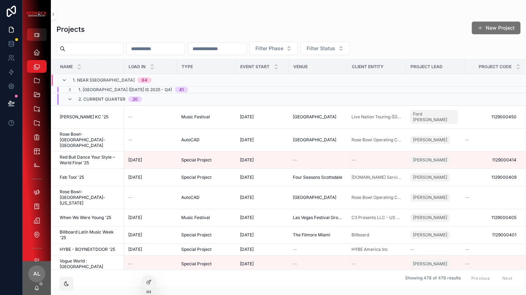
click at [209, 169] on td "Special Project" at bounding box center [206, 177] width 59 height 17
click at [103, 114] on div "[PERSON_NAME] KC '25 [PERSON_NAME] KC '25" at bounding box center [90, 117] width 60 height 6
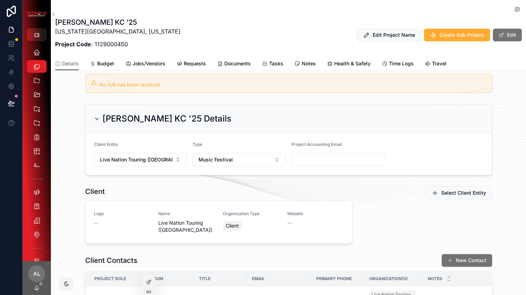
scroll to position [147, 0]
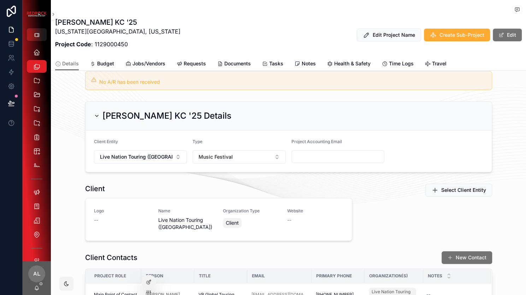
click at [271, 150] on button "Music Festival" at bounding box center [239, 156] width 93 height 13
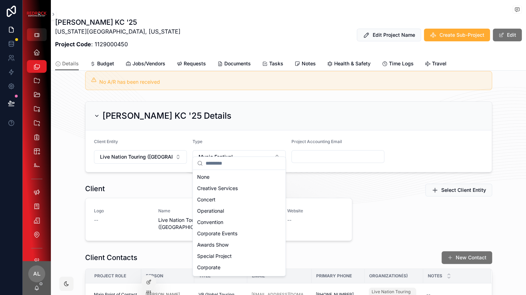
scroll to position [0, 0]
click at [344, 181] on div "Client Logo -- Name Live Nation Touring ([GEOGRAPHIC_DATA]) Organization Type C…" at bounding box center [219, 212] width 276 height 63
